Goal: Find contact information: Find contact information

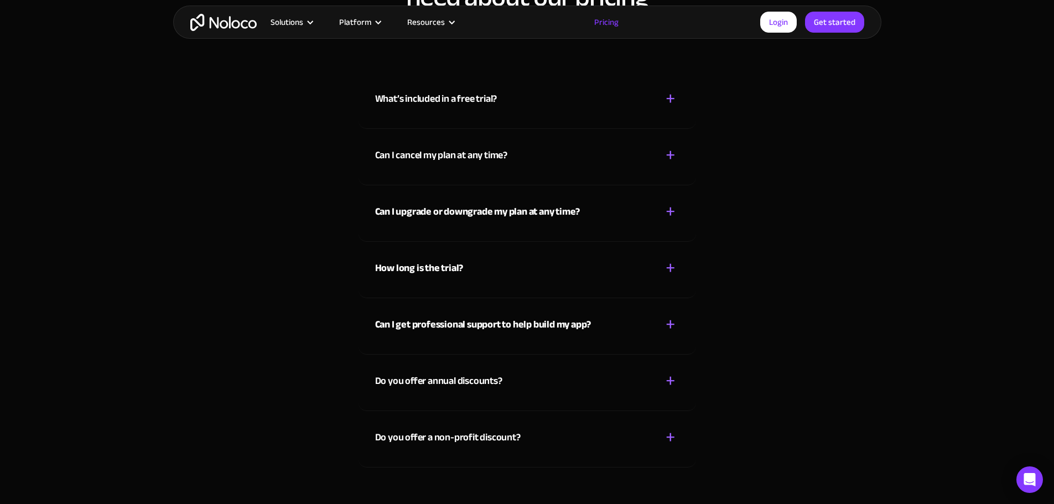
scroll to position [5001, 0]
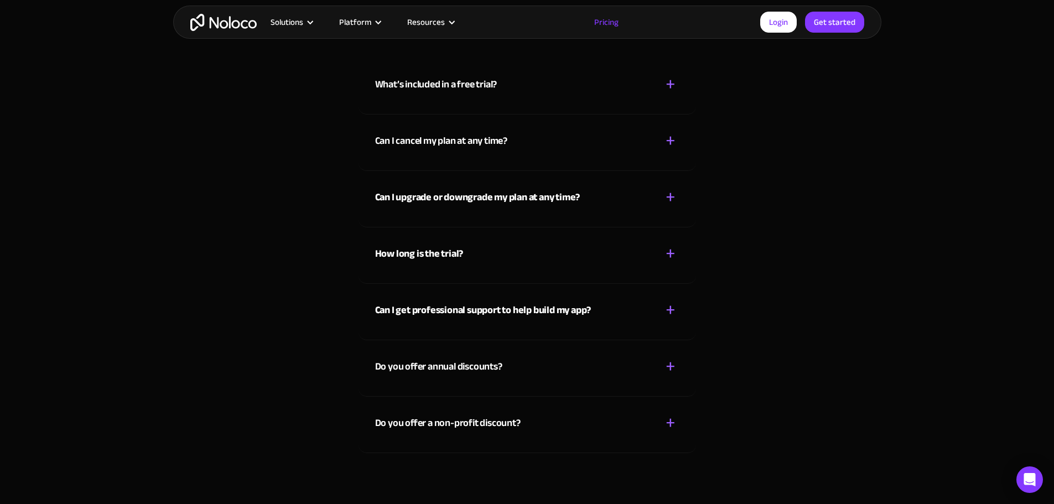
click at [674, 365] on div "+" at bounding box center [671, 366] width 10 height 19
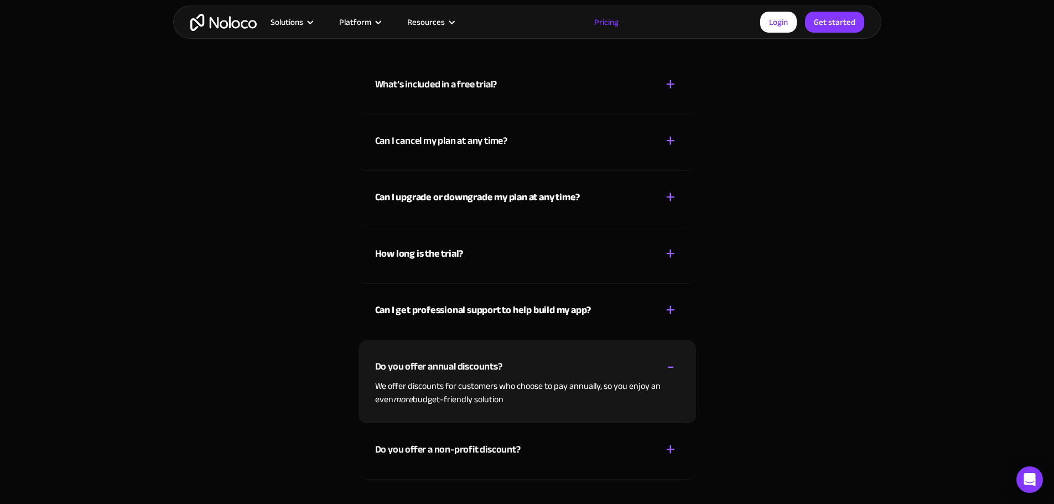
click at [674, 365] on div "+ -" at bounding box center [671, 366] width 18 height 19
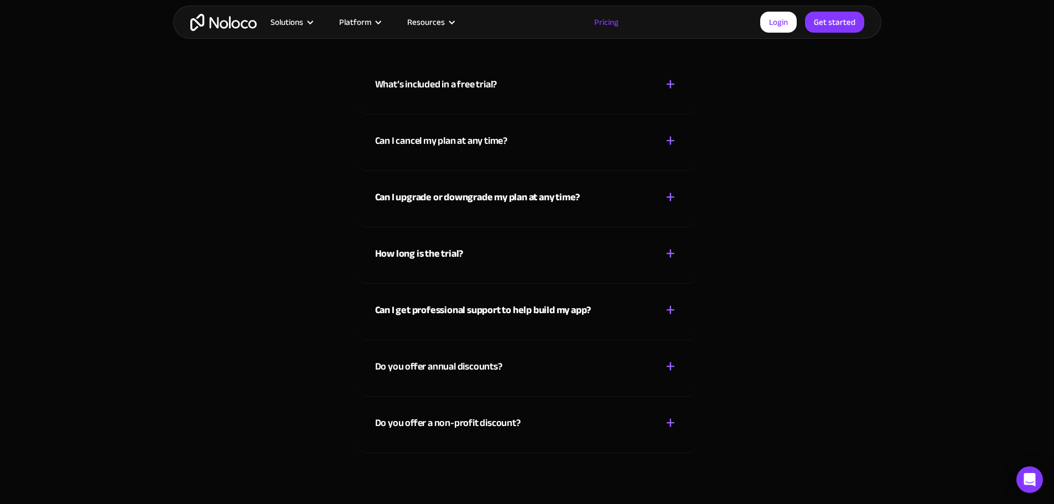
click at [672, 304] on div "+" at bounding box center [671, 309] width 10 height 19
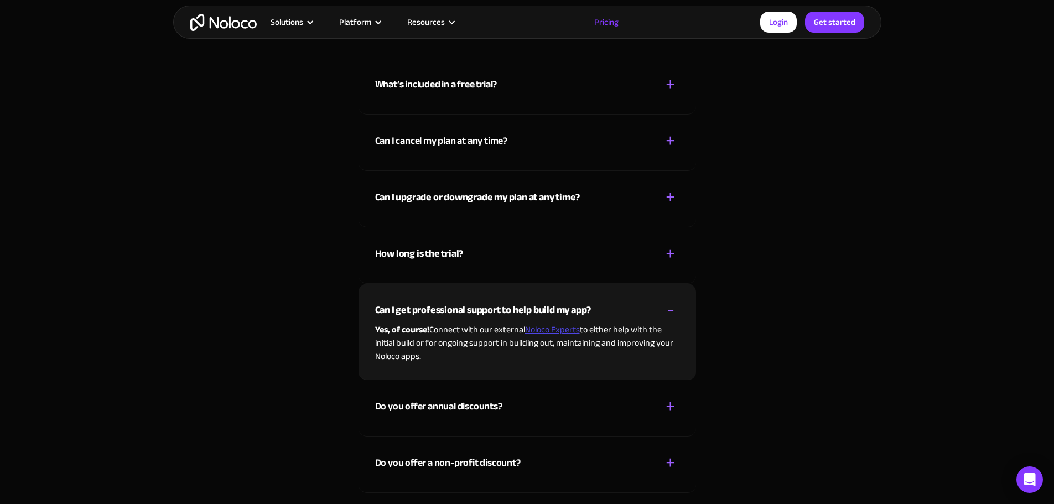
click at [558, 331] on link "Noloco Experts" at bounding box center [552, 329] width 55 height 17
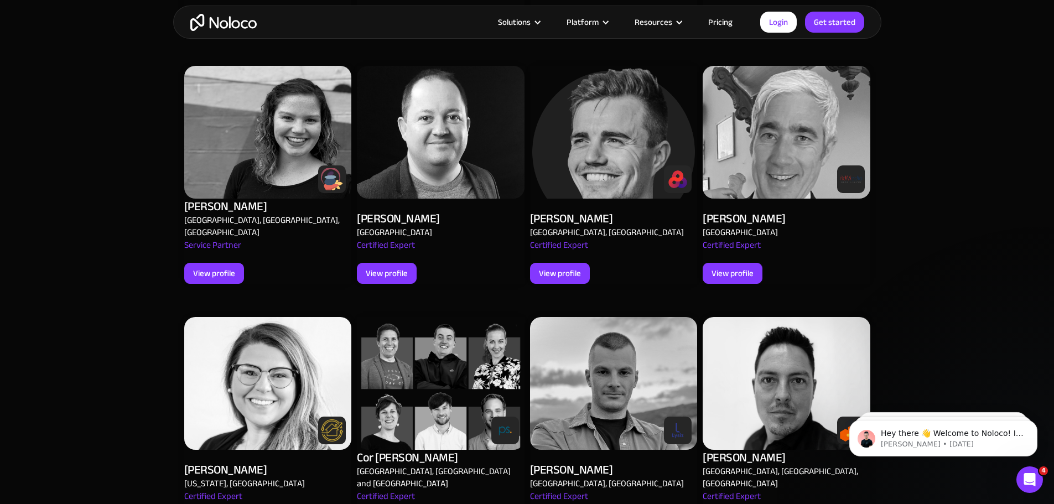
scroll to position [1161, 0]
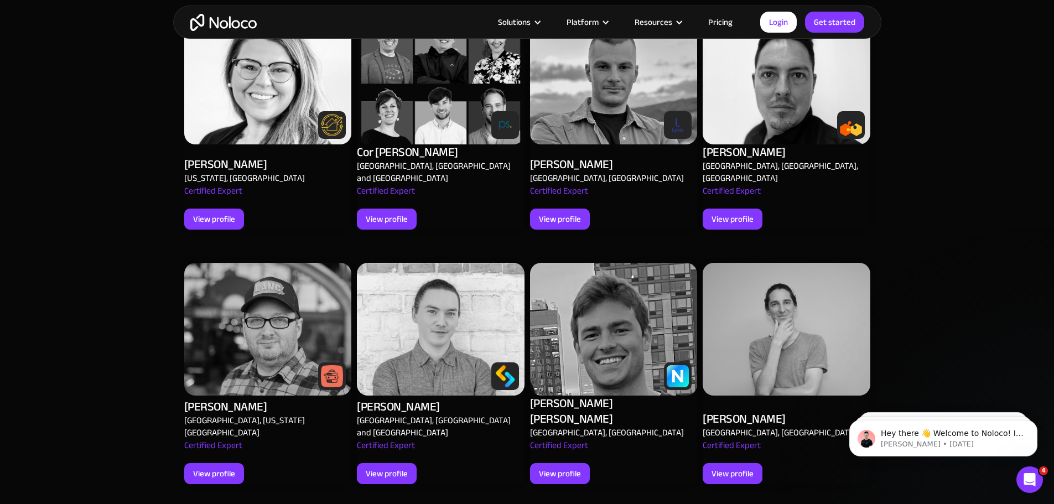
scroll to position [1341, 0]
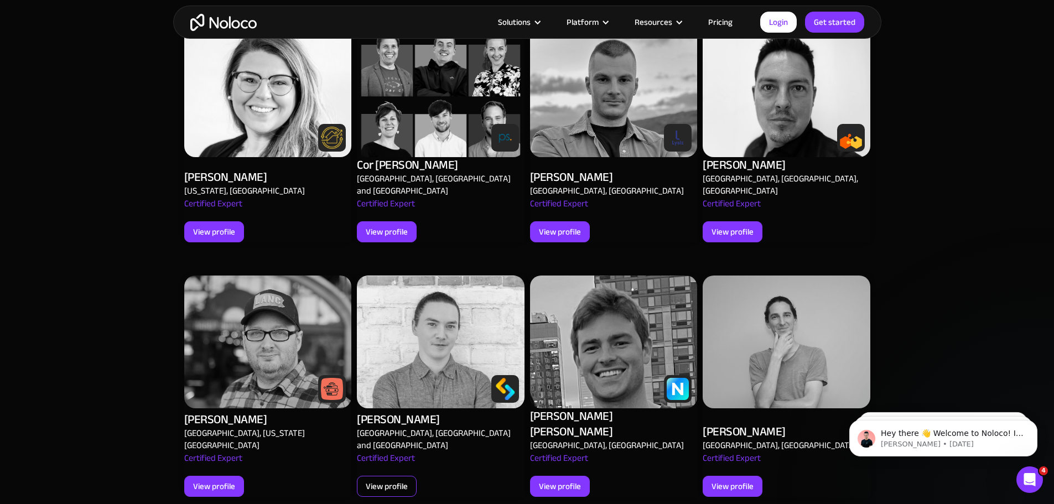
click at [402, 479] on div "View profile" at bounding box center [387, 486] width 42 height 14
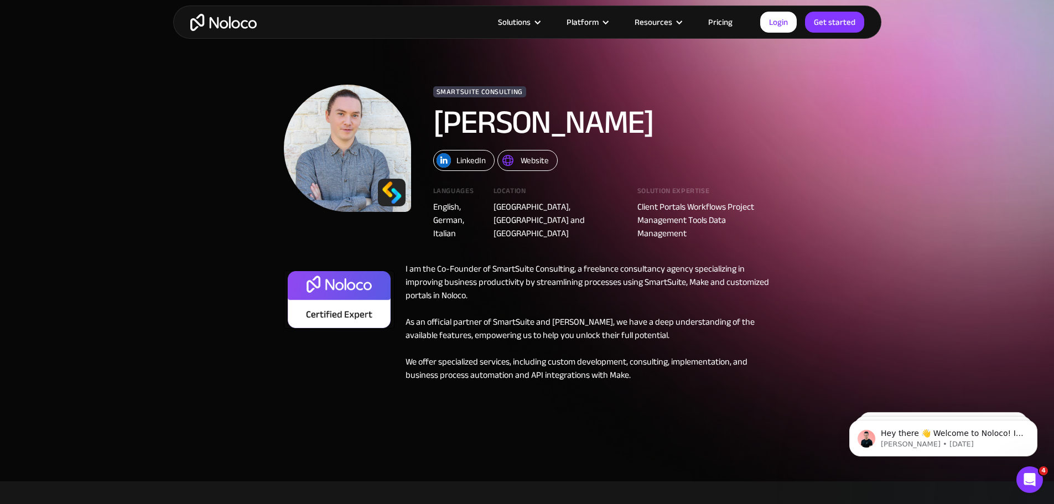
scroll to position [33, 0]
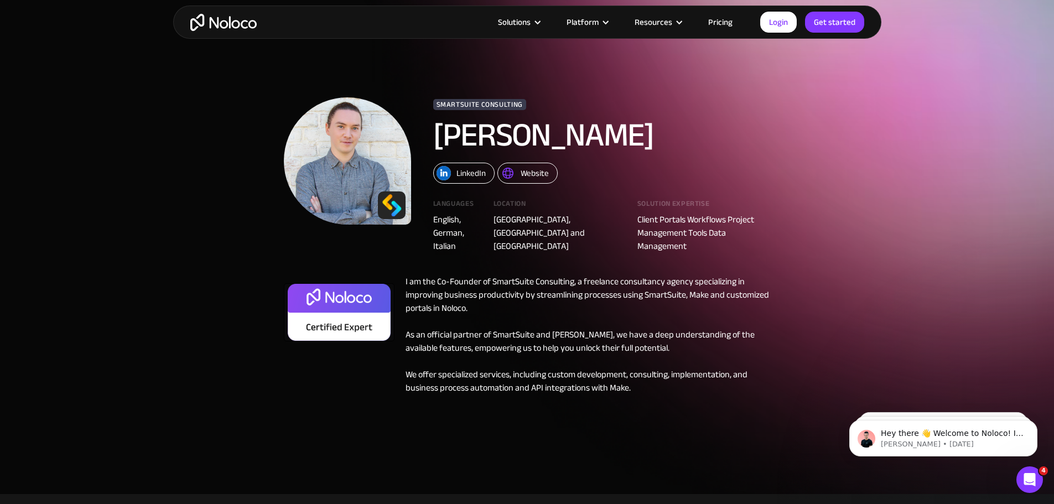
click at [521, 174] on div "Website" at bounding box center [535, 173] width 28 height 14
